Goal: Information Seeking & Learning: Learn about a topic

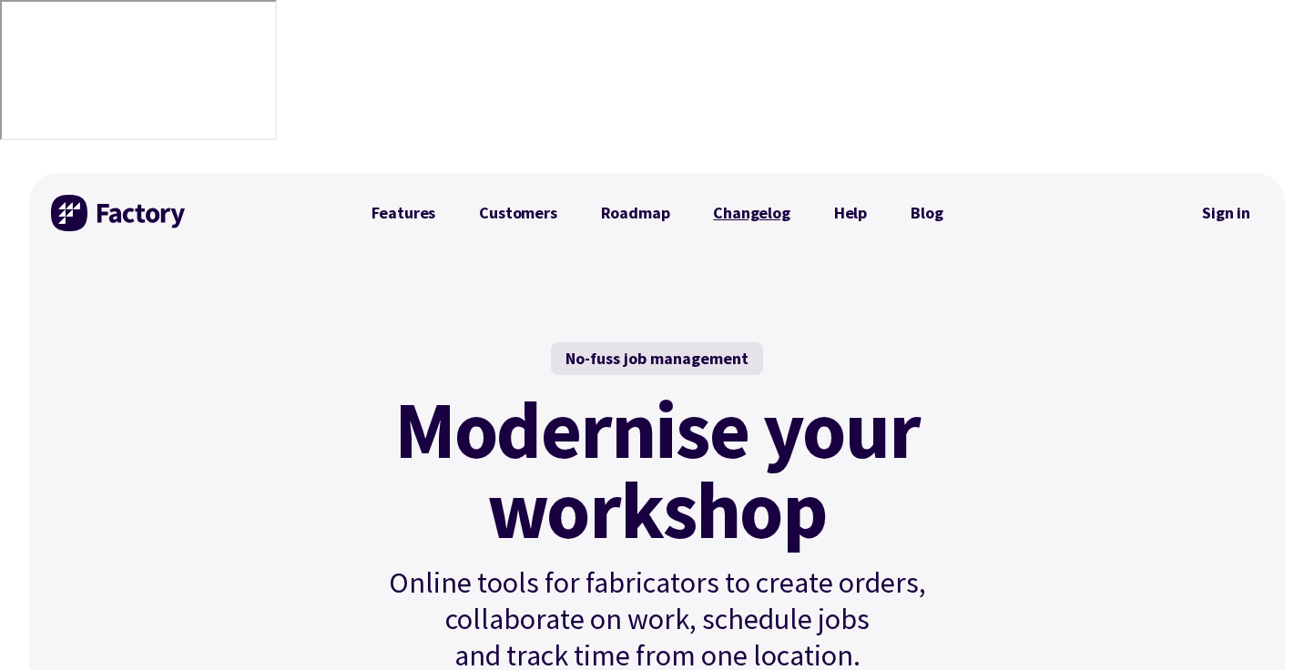
click at [727, 195] on link "Changelog" at bounding box center [751, 213] width 120 height 36
click at [431, 195] on link "Features" at bounding box center [404, 213] width 108 height 36
